Goal: Task Accomplishment & Management: Use online tool/utility

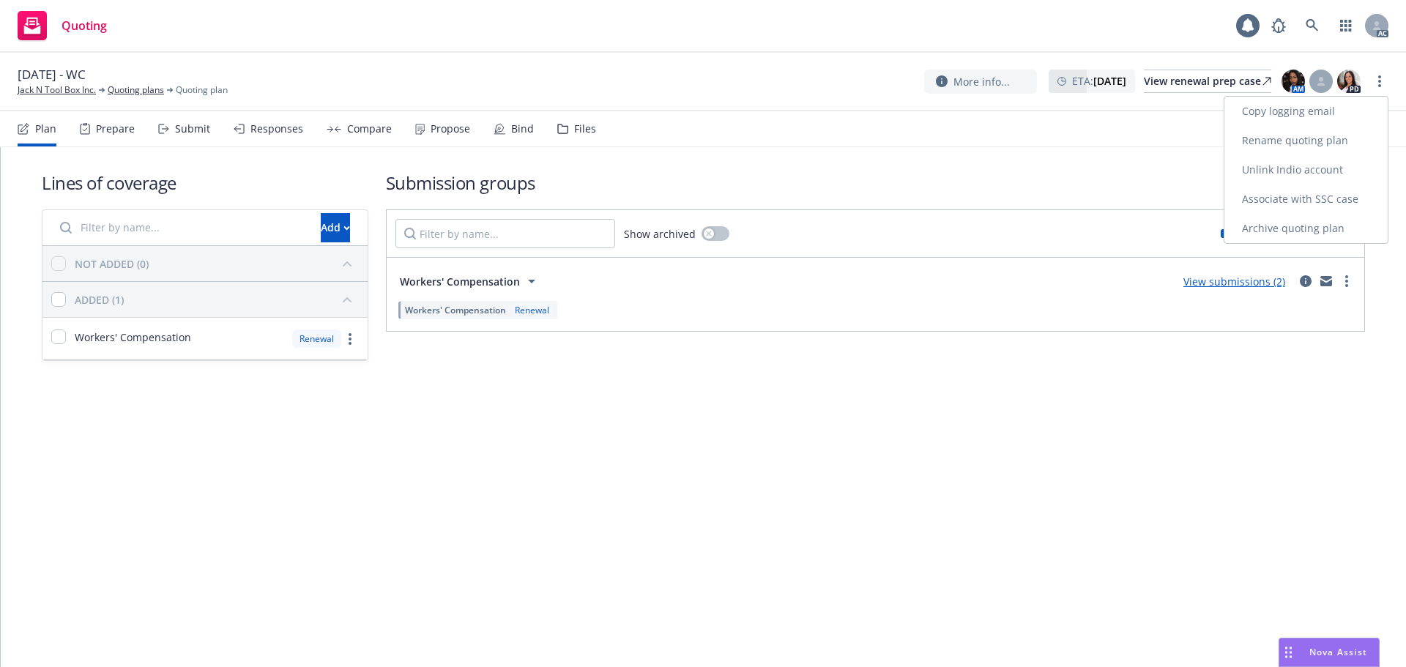
click at [1336, 107] on link "Copy logging email" at bounding box center [1305, 111] width 163 height 29
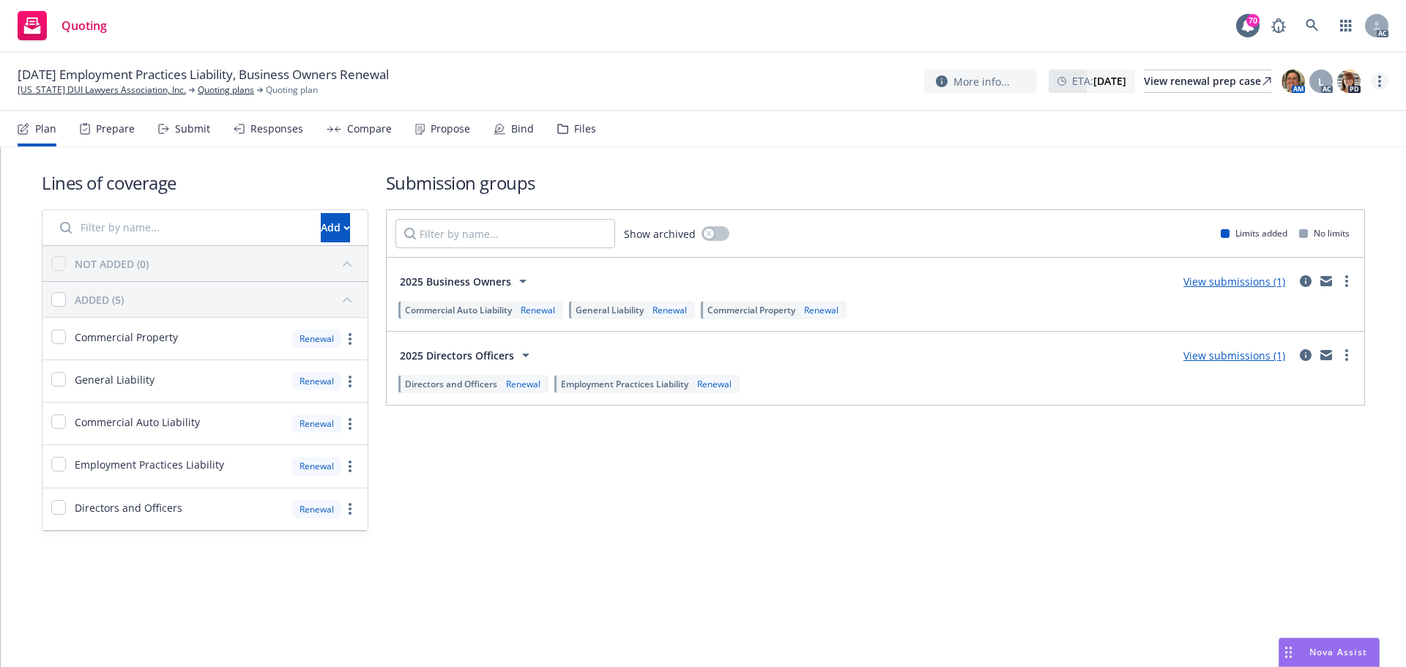
click at [1379, 81] on circle "more" at bounding box center [1379, 81] width 3 height 3
click at [1288, 114] on link "Copy logging email" at bounding box center [1305, 111] width 163 height 29
